Goal: Book appointment/travel/reservation

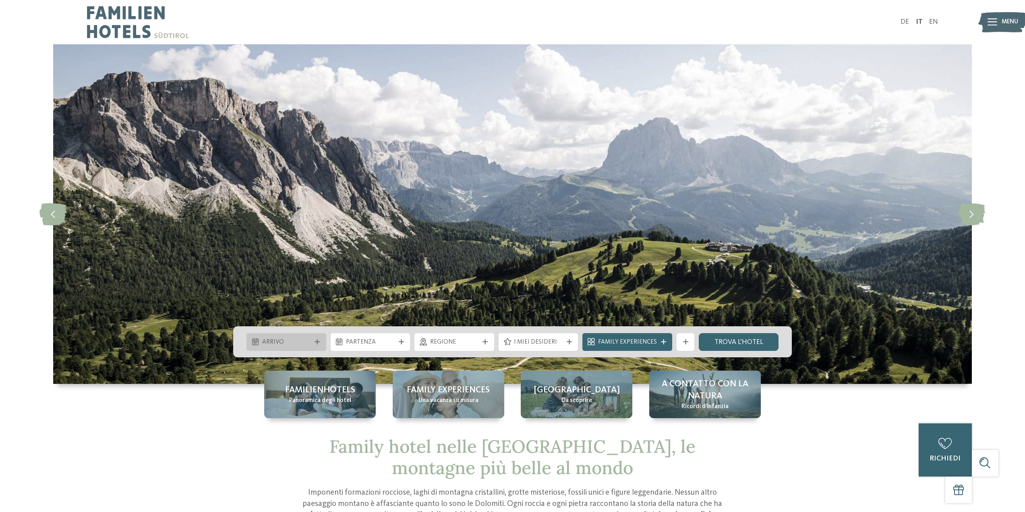
click at [268, 341] on span "Arrivo" at bounding box center [286, 342] width 49 height 9
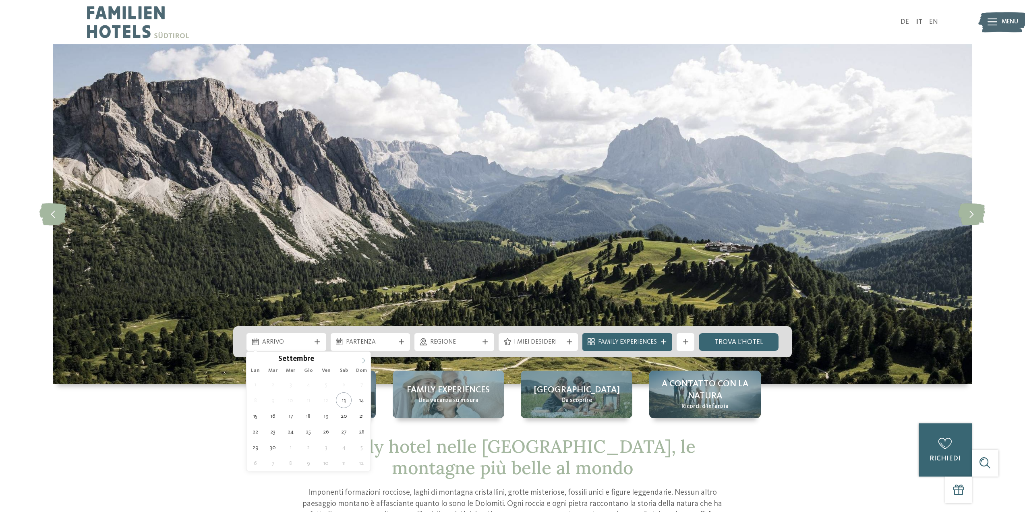
click at [359, 360] on span at bounding box center [364, 359] width 14 height 14
type div "[DATE]"
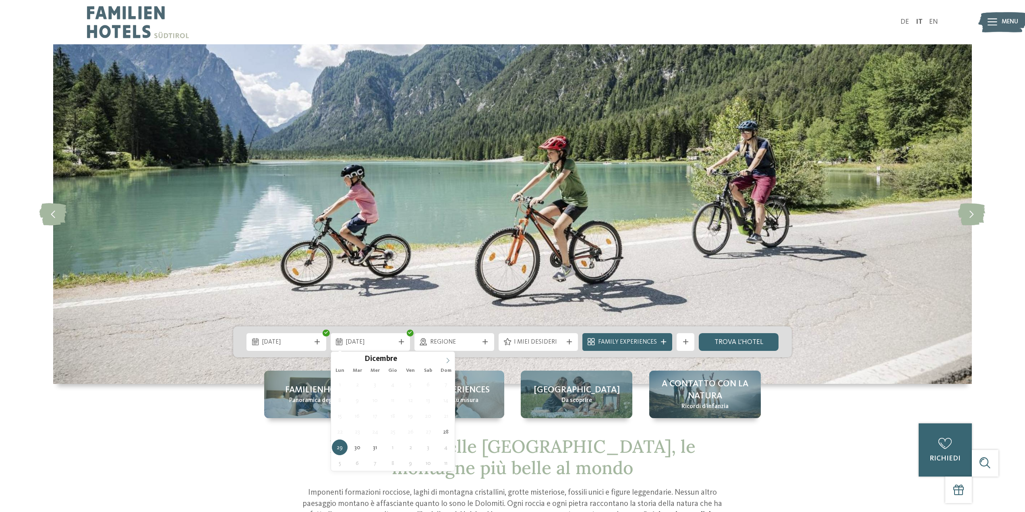
type input "****"
click at [448, 357] on span at bounding box center [448, 359] width 14 height 14
type div "[DATE]"
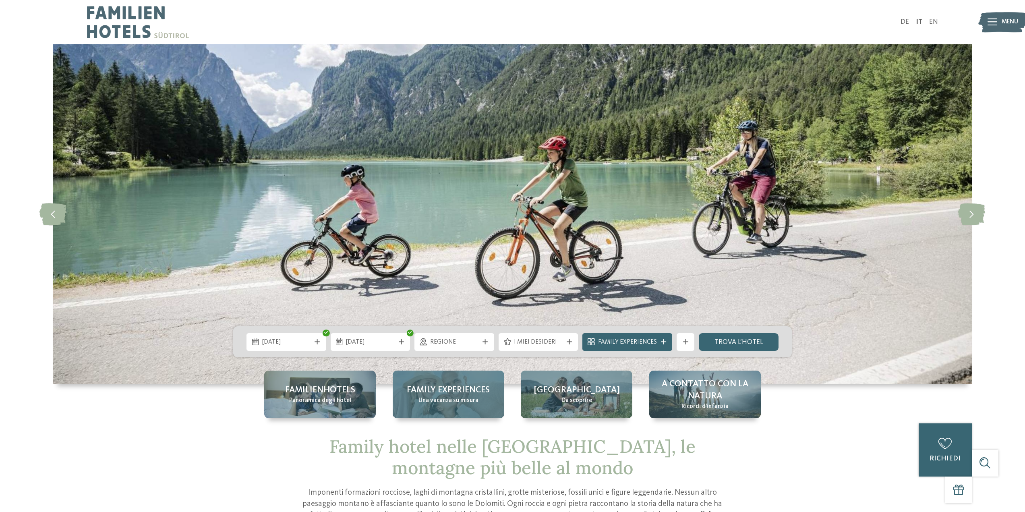
drag, startPoint x: 446, startPoint y: 385, endPoint x: 447, endPoint y: 372, distance: 12.5
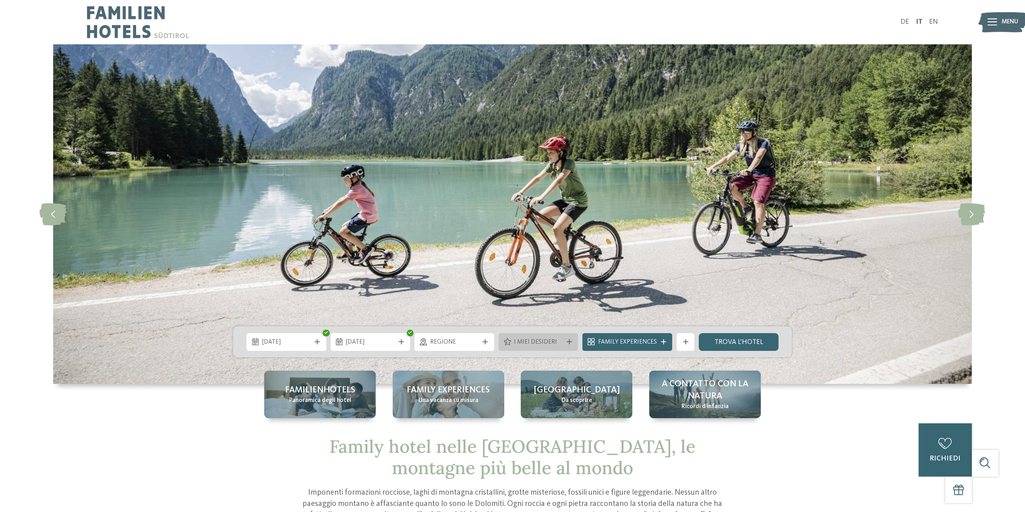
click at [552, 338] on span "I miei desideri" at bounding box center [538, 342] width 49 height 9
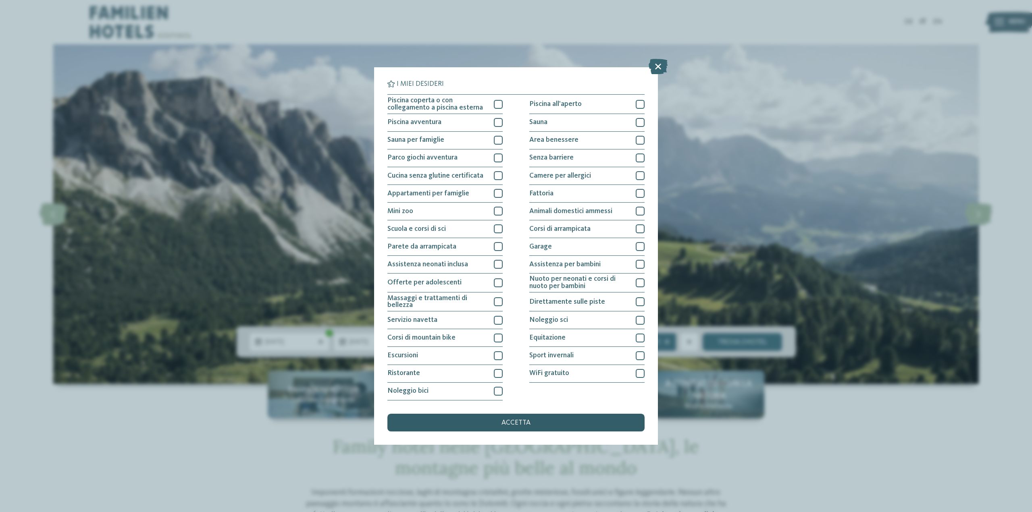
click at [525, 421] on span "accetta" at bounding box center [515, 422] width 29 height 7
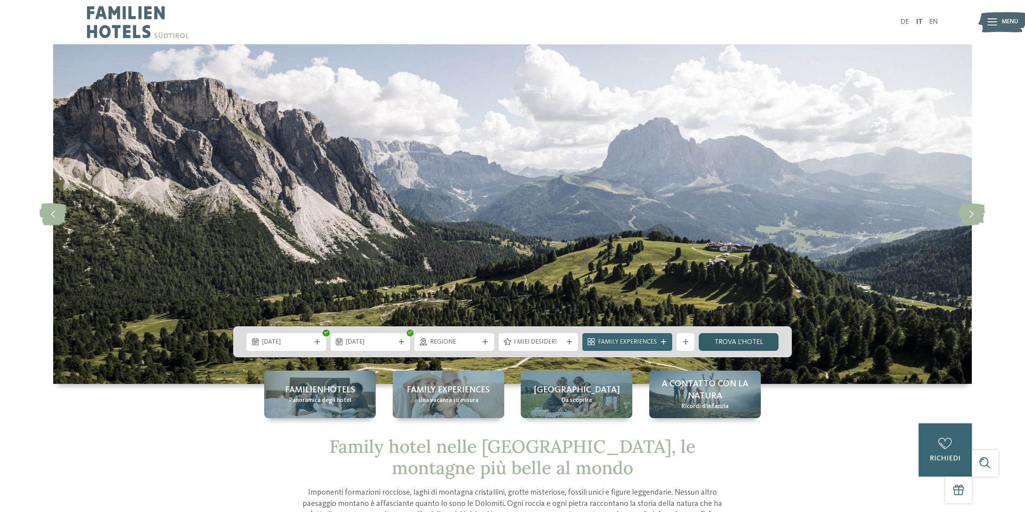
click at [738, 347] on link "trova l’hotel" at bounding box center [739, 342] width 80 height 18
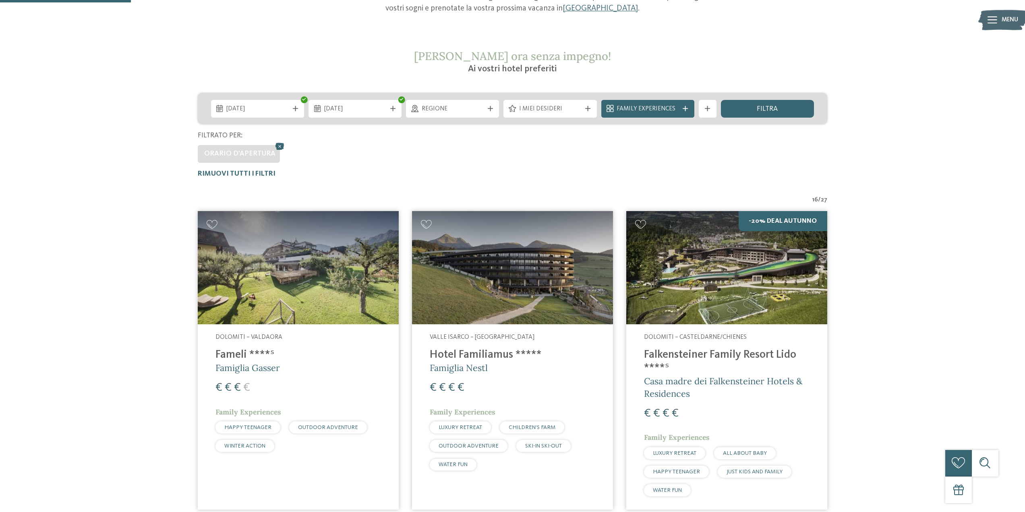
scroll to position [134, 0]
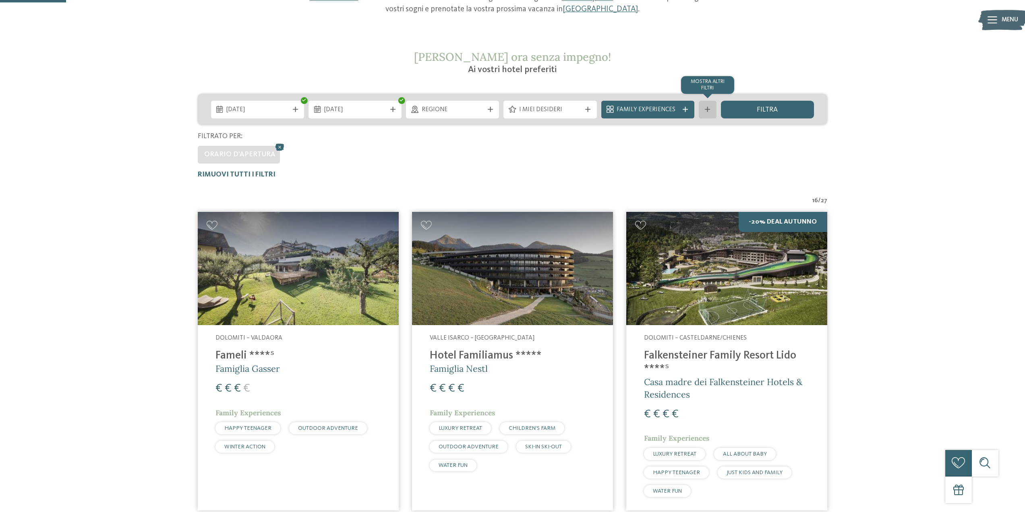
click at [704, 106] on div "mostra altri filtri" at bounding box center [708, 110] width 18 height 18
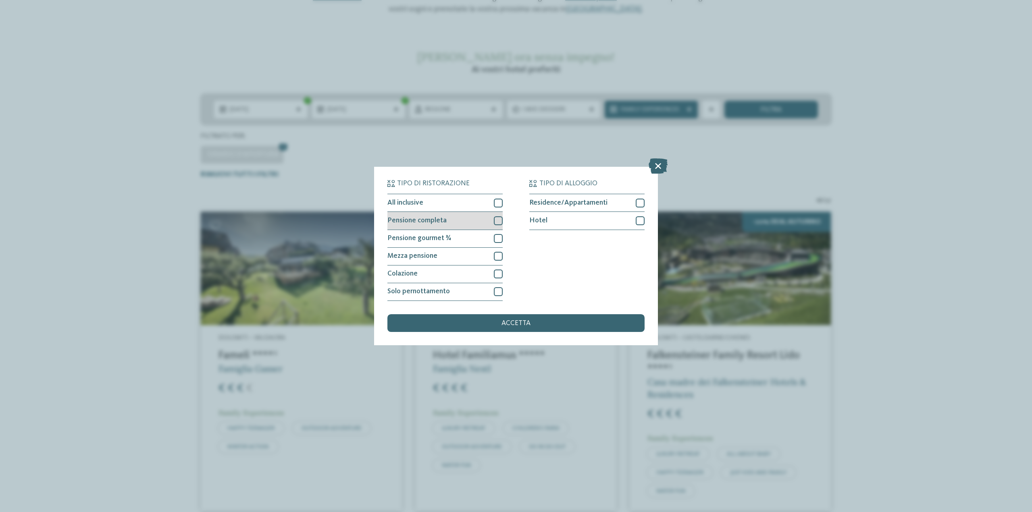
click at [500, 221] on div at bounding box center [498, 220] width 9 height 9
click at [499, 326] on div "accetta" at bounding box center [515, 323] width 257 height 18
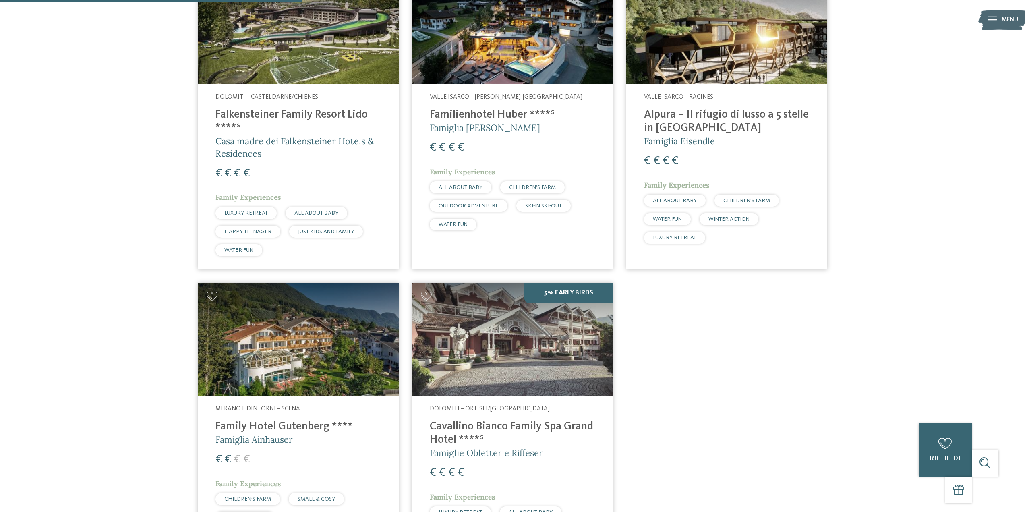
scroll to position [255, 0]
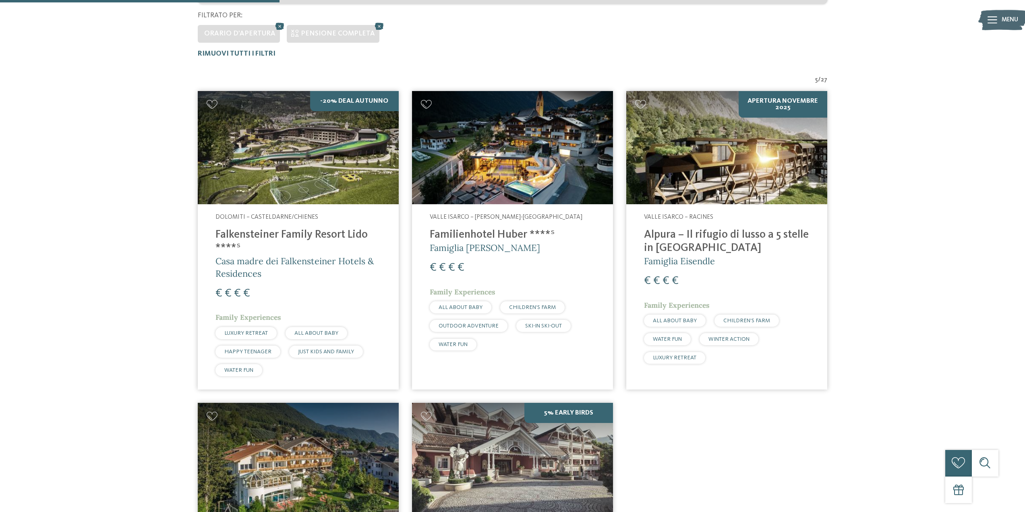
click at [334, 261] on span "Casa madre dei Falkensteiner Hotels & Residences" at bounding box center [295, 267] width 158 height 24
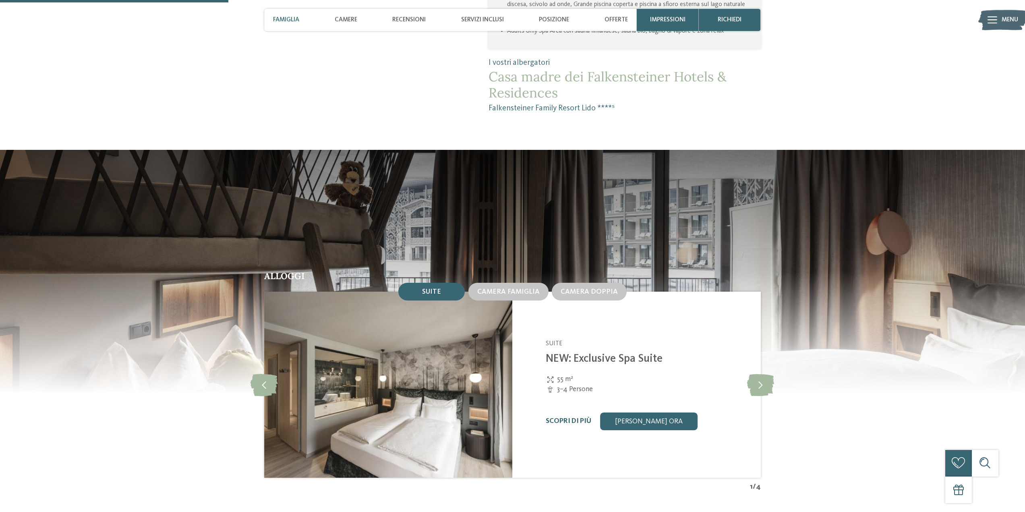
scroll to position [886, 0]
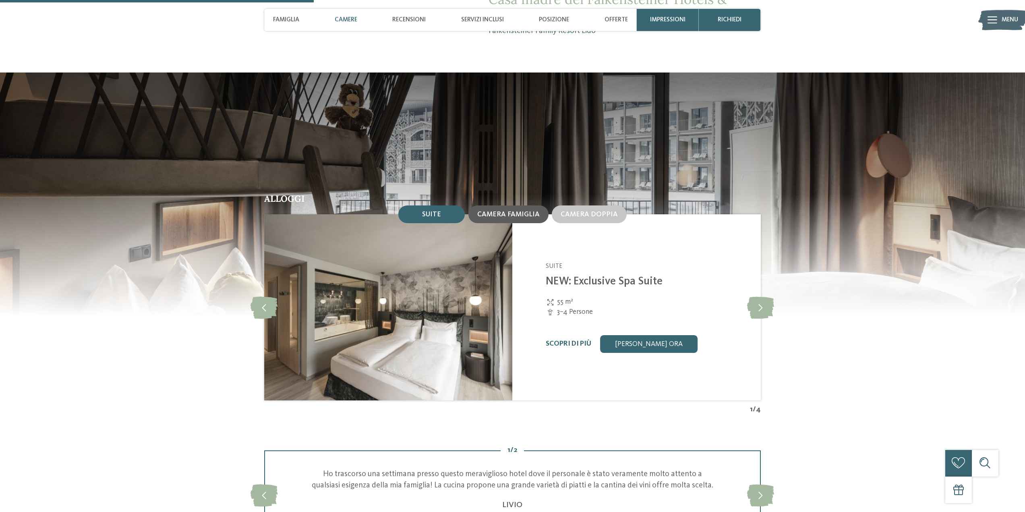
click at [510, 211] on span "Camera famiglia" at bounding box center [508, 214] width 62 height 7
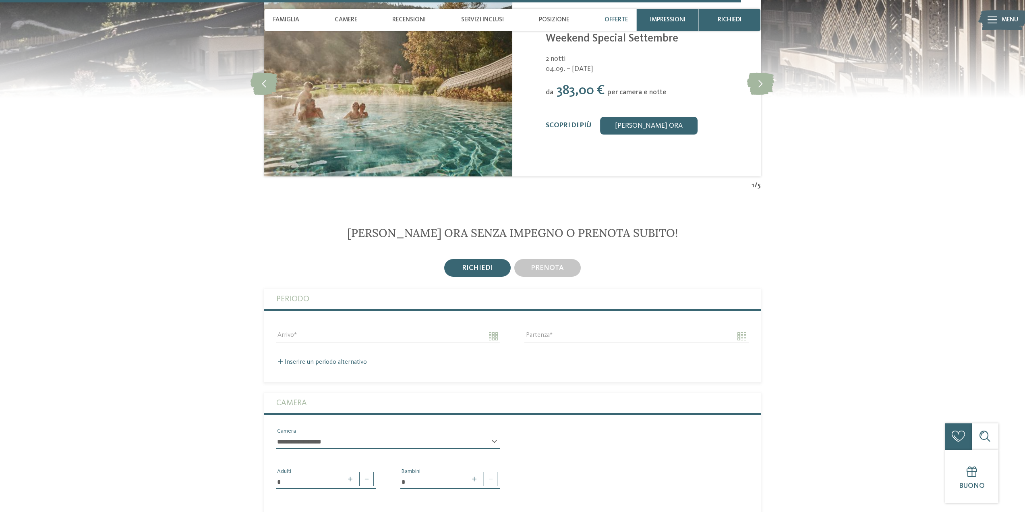
scroll to position [2256, 0]
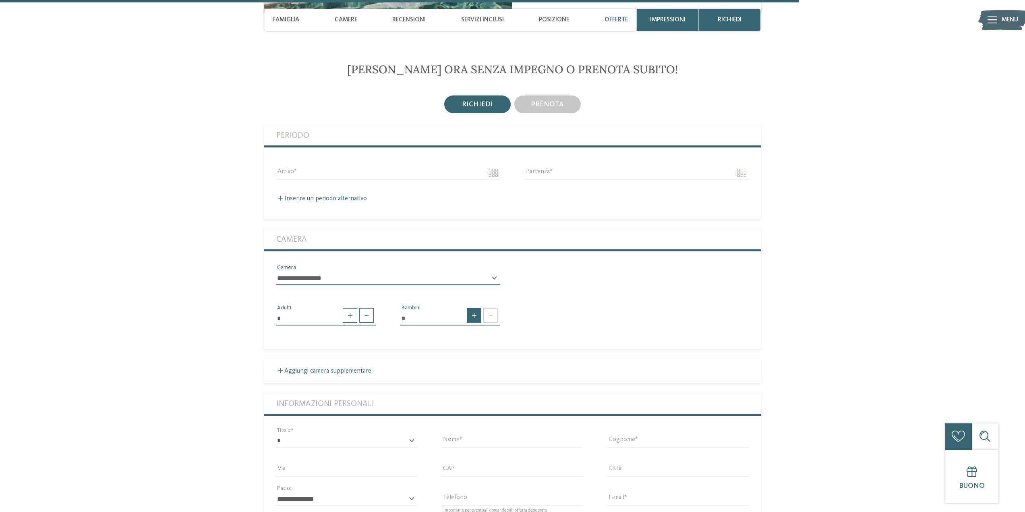
click at [478, 315] on span at bounding box center [474, 315] width 15 height 15
type input "*"
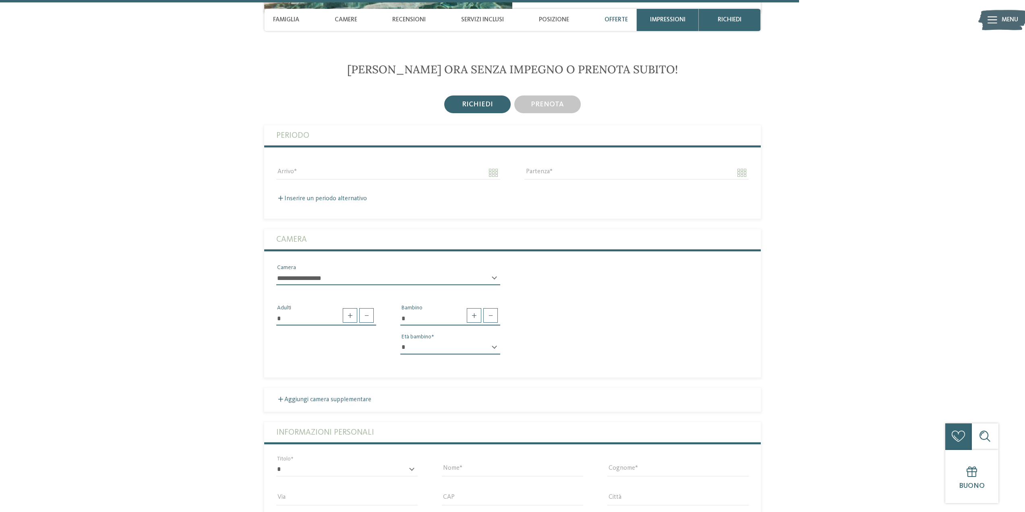
click at [458, 353] on select "* * * * * * * * * * * ** ** ** ** ** ** ** **" at bounding box center [451, 348] width 100 height 14
select select "*"
click at [401, 341] on select "* * * * * * * * * * * ** ** ** ** ** ** ** **" at bounding box center [451, 348] width 100 height 14
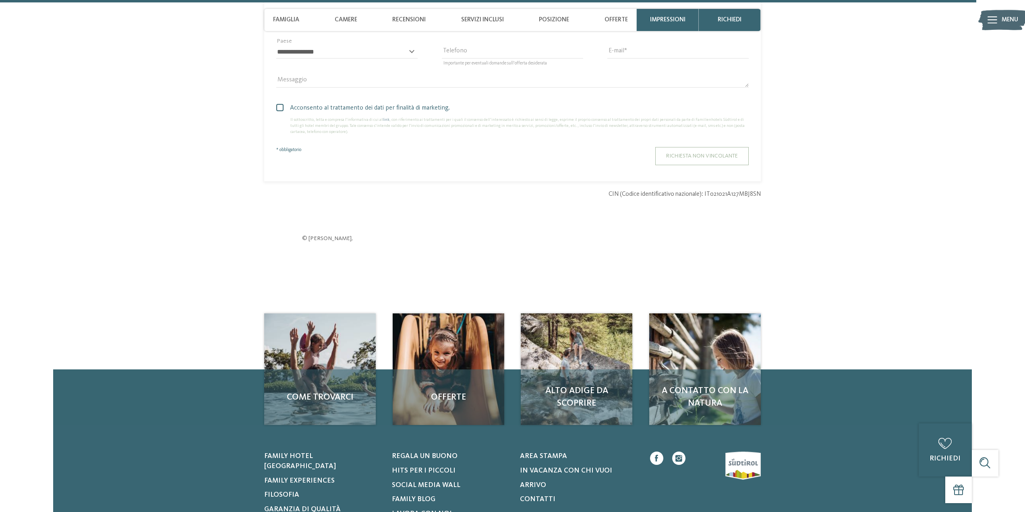
scroll to position [2861, 0]
